Goal: Task Accomplishment & Management: Use online tool/utility

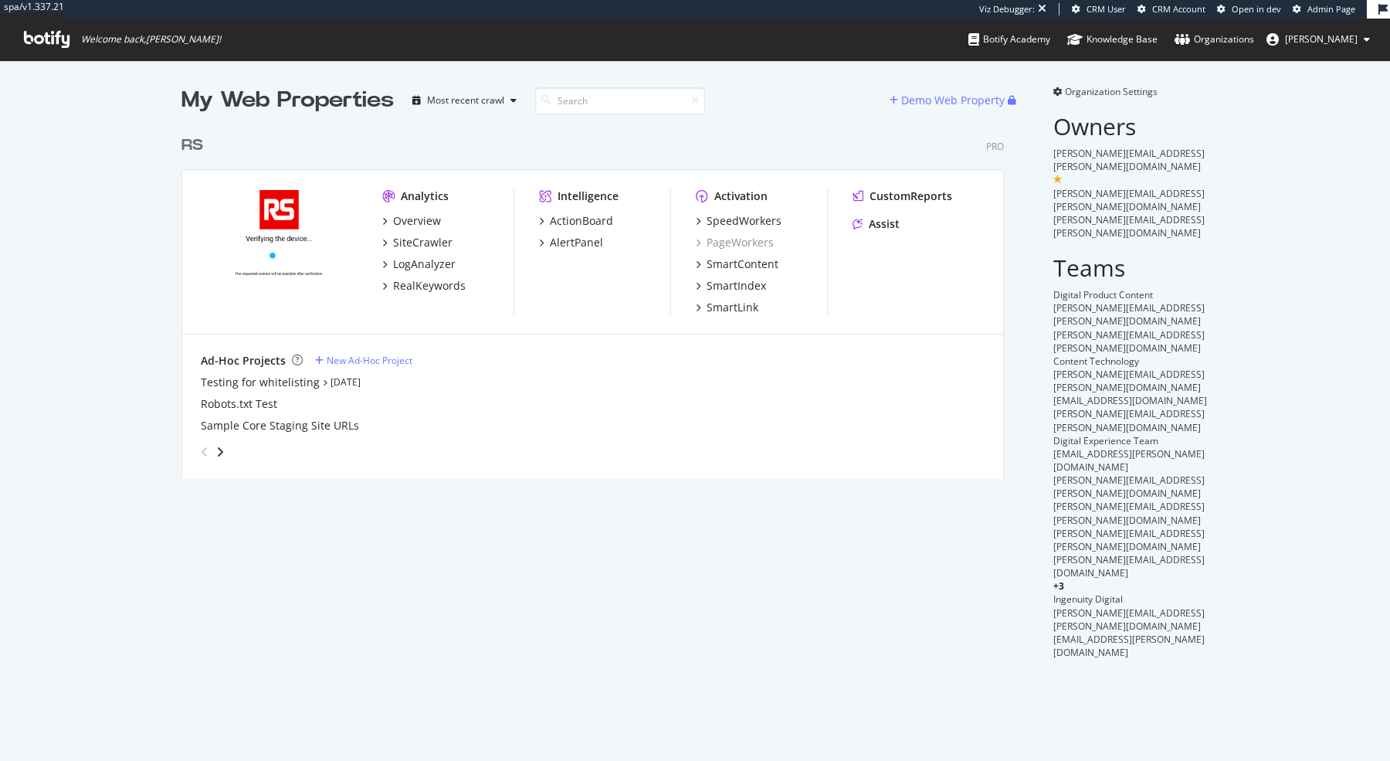
scroll to position [363, 834]
click at [765, 219] on div "SpeedWorkers" at bounding box center [744, 220] width 75 height 15
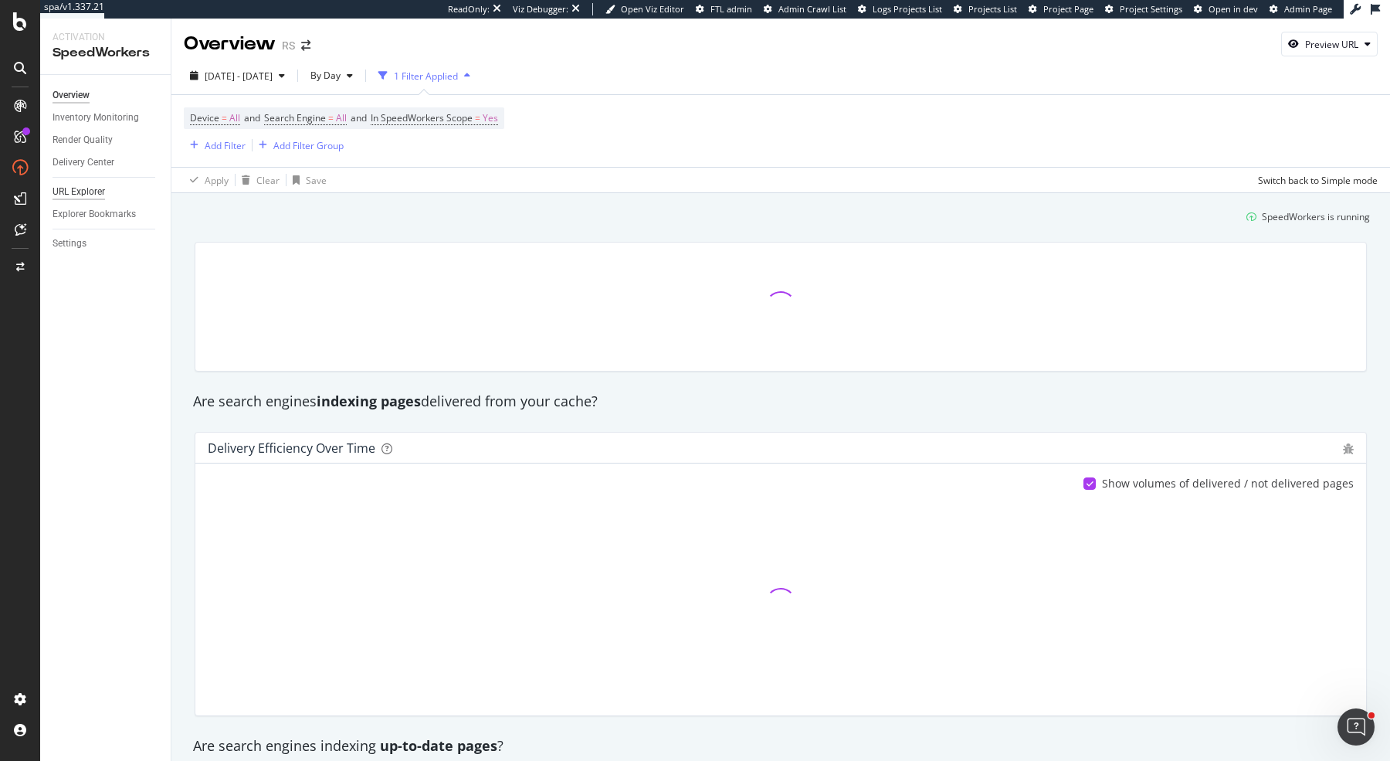
click at [92, 192] on div "URL Explorer" at bounding box center [79, 192] width 53 height 16
